Goal: Check status: Check status

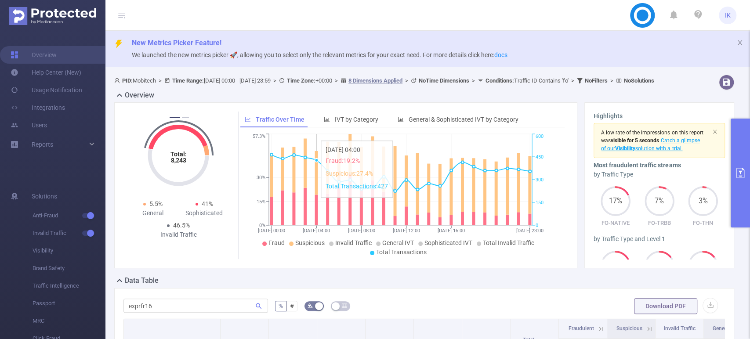
scroll to position [143, 0]
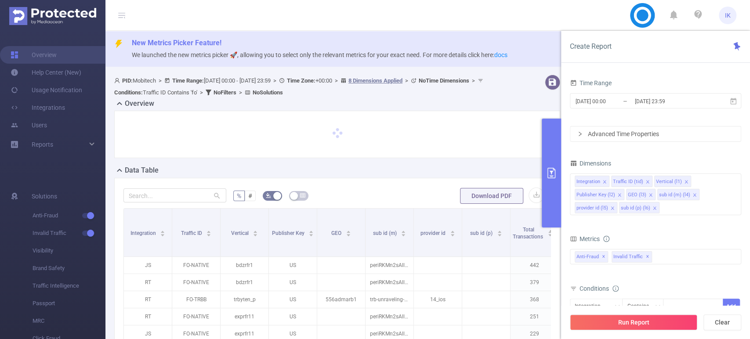
click at [561, 166] on button "primary" at bounding box center [551, 173] width 19 height 109
click at [650, 98] on input "[DATE] 23:59" at bounding box center [669, 101] width 71 height 12
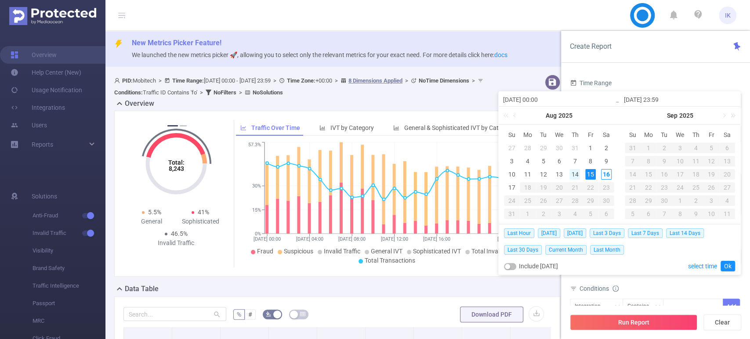
click at [574, 170] on div "14" at bounding box center [574, 174] width 11 height 11
click at [607, 173] on div "16" at bounding box center [606, 174] width 11 height 11
type input "2025-08-14 00:00"
type input "2025-08-16 23:59"
type input "2025-08-14 00:00"
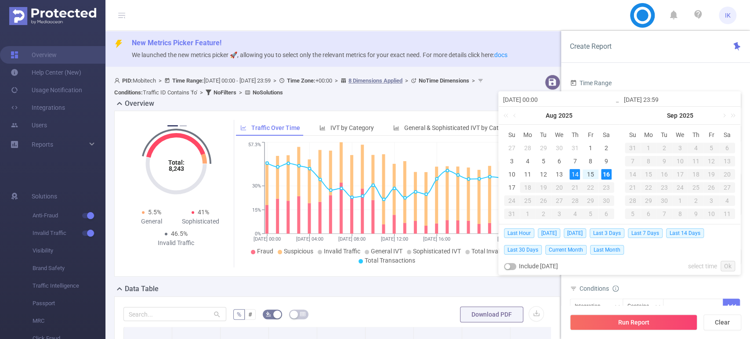
type input "2025-08-16 23:59"
click at [729, 268] on link "Ok" at bounding box center [727, 266] width 14 height 11
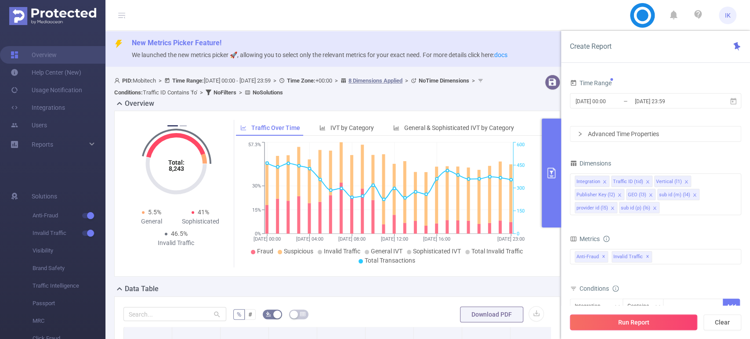
click at [660, 327] on button "Run Report" at bounding box center [633, 323] width 127 height 16
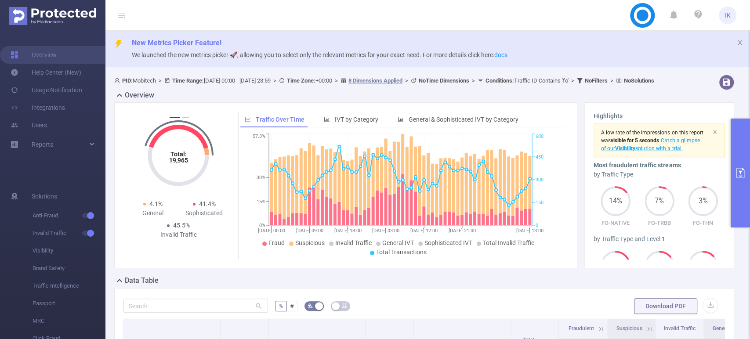
click at [261, 87] on div "PID: Mobitech > Time Range: 2025-08-14 00:00 - 2025-08-16 23:59 > Time Zone: +0…" at bounding box center [398, 81] width 568 height 12
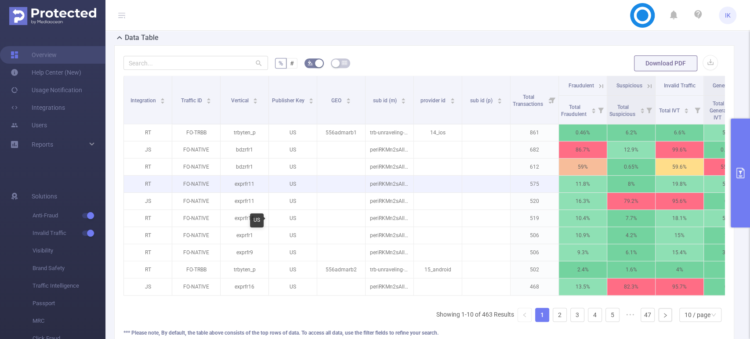
scroll to position [293, 0]
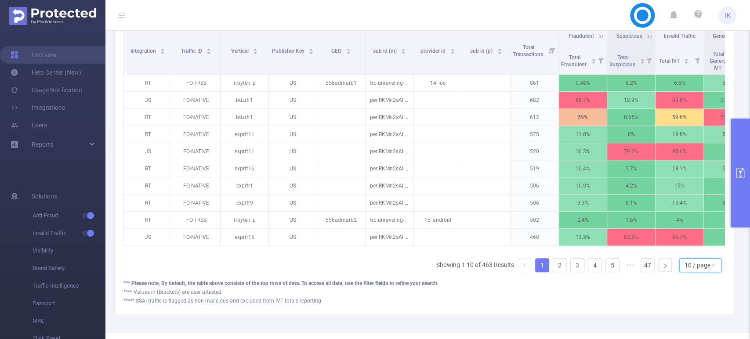
click at [691, 272] on div "10 / page" at bounding box center [697, 265] width 26 height 13
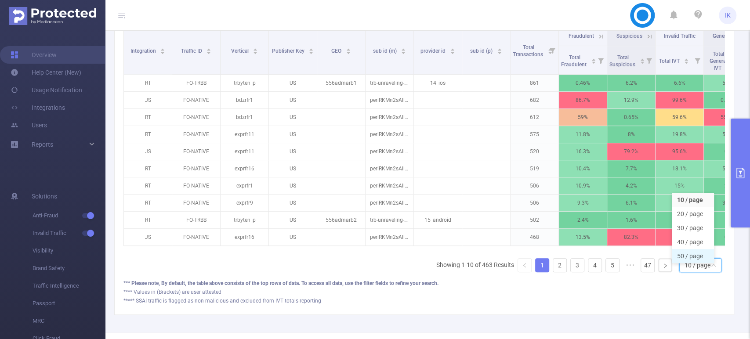
click at [685, 263] on li "50 / page" at bounding box center [693, 256] width 42 height 14
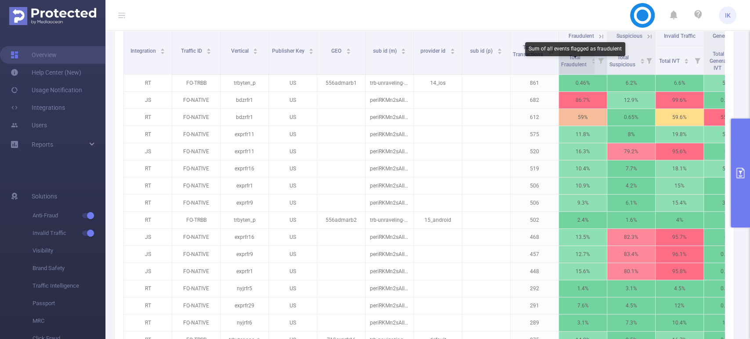
click at [576, 62] on span "Total Fraudulent" at bounding box center [574, 60] width 27 height 13
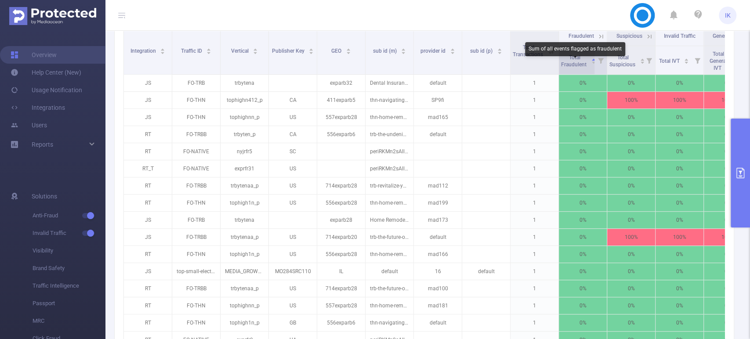
click at [577, 65] on span "Total Fraudulent" at bounding box center [574, 60] width 27 height 13
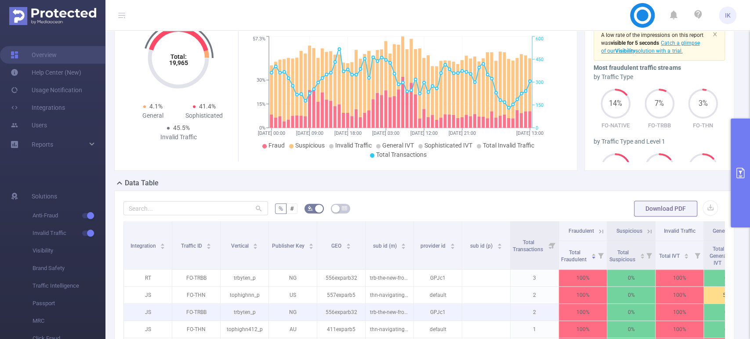
scroll to position [0, 0]
